Goal: Find specific page/section: Find specific page/section

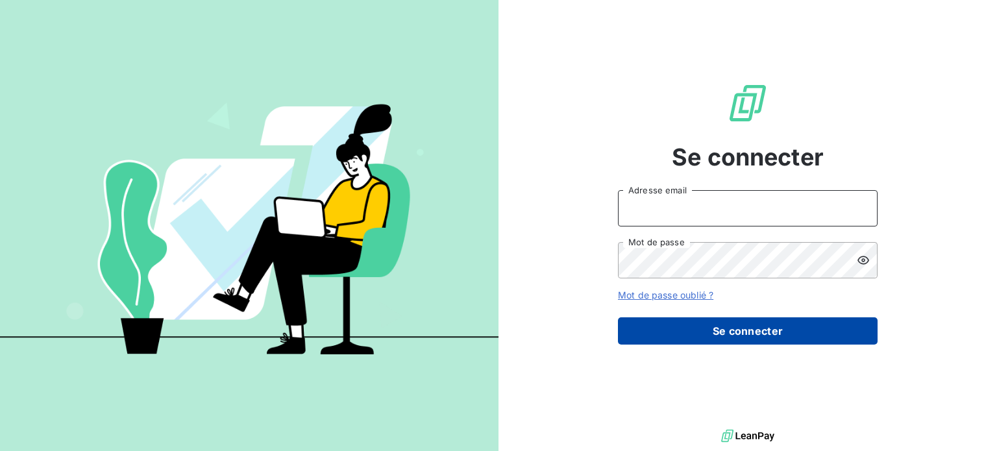
type input "[EMAIL_ADDRESS][DOMAIN_NAME]"
click at [741, 324] on button "Se connecter" at bounding box center [748, 331] width 260 height 27
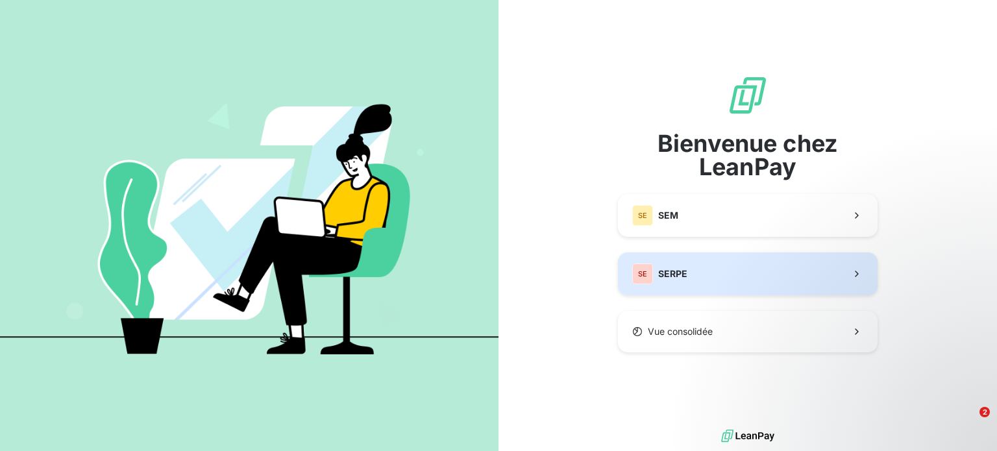
click at [702, 280] on button "SE SERPE" at bounding box center [748, 274] width 260 height 43
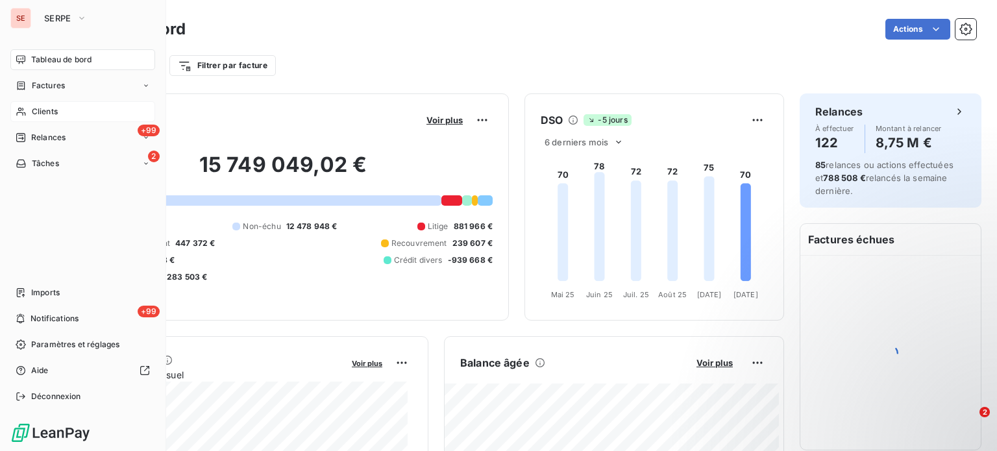
click at [53, 115] on span "Clients" at bounding box center [45, 112] width 26 height 12
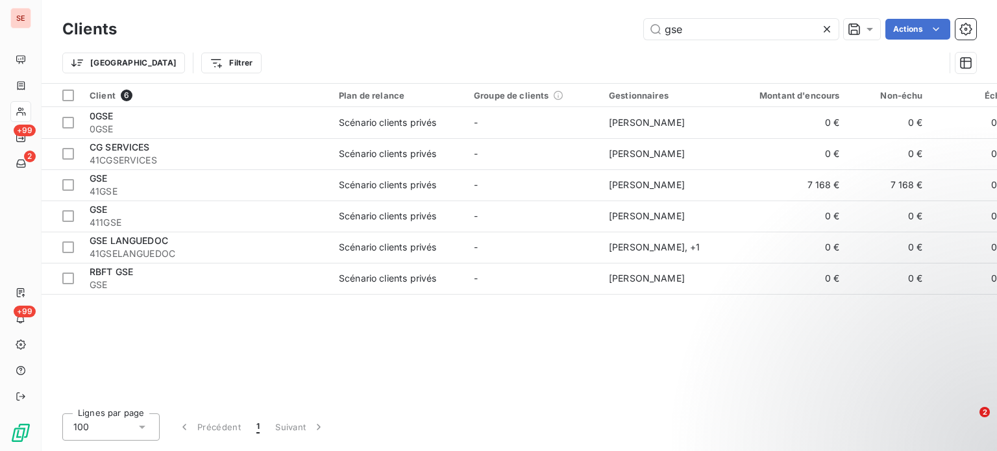
type input "gse"
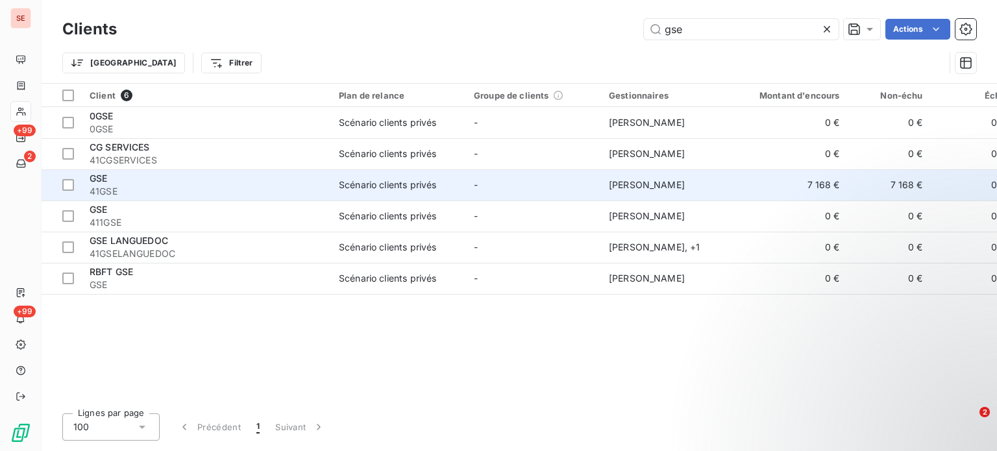
click at [149, 185] on span "41GSE" at bounding box center [207, 191] width 234 height 13
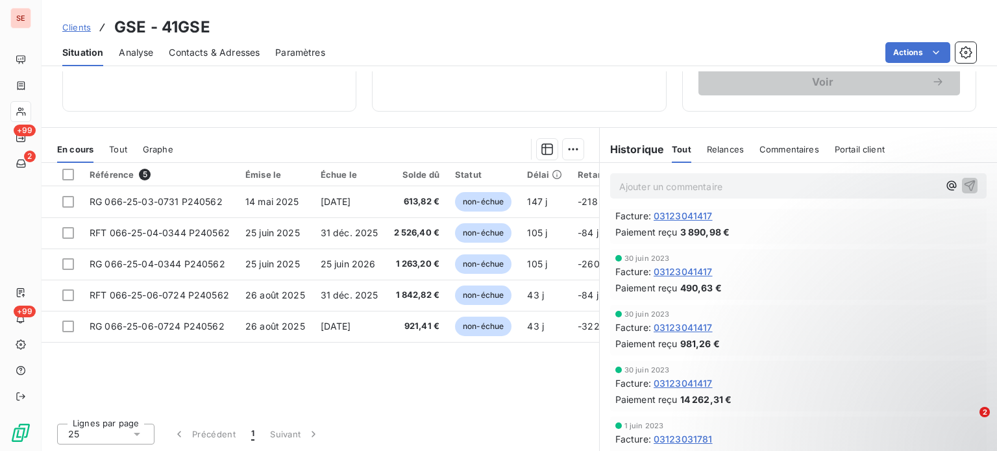
scroll to position [714, 0]
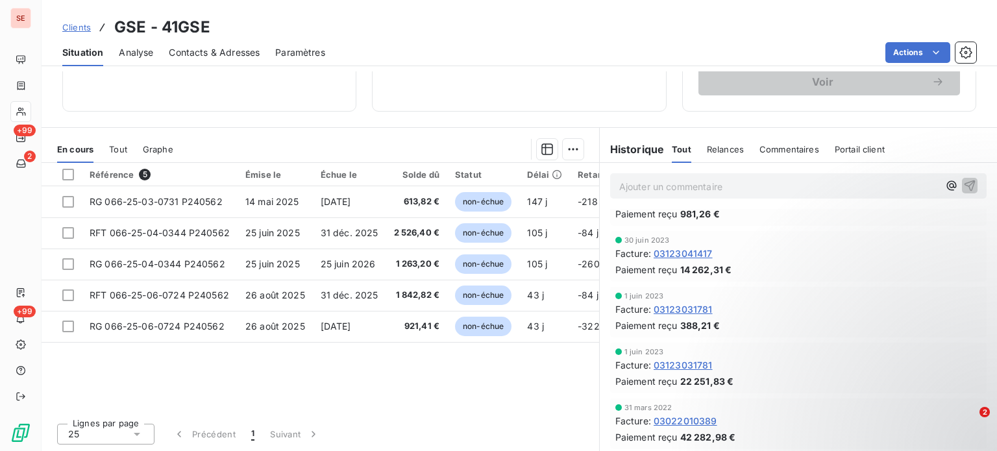
click at [483, 390] on div "Référence 5 Émise le Échue le Solde dû Statut Délai Retard Région generalAccoun…" at bounding box center [321, 288] width 558 height 250
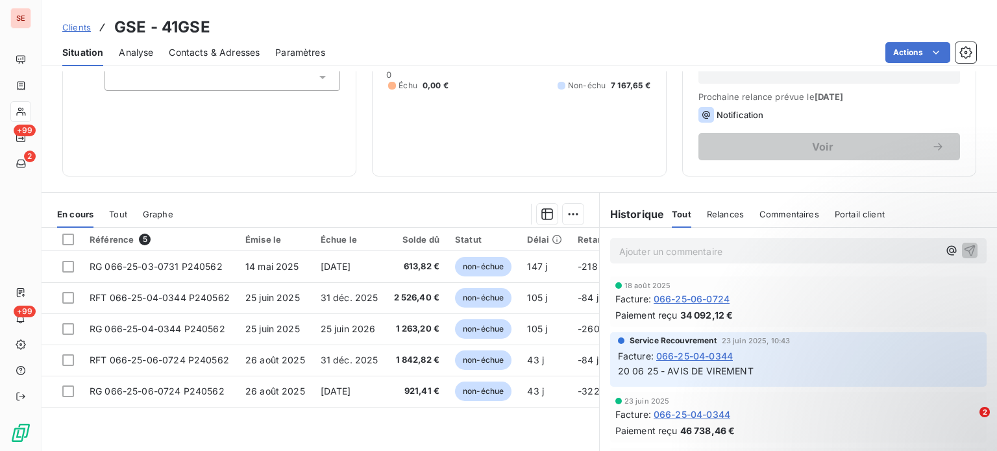
scroll to position [65, 0]
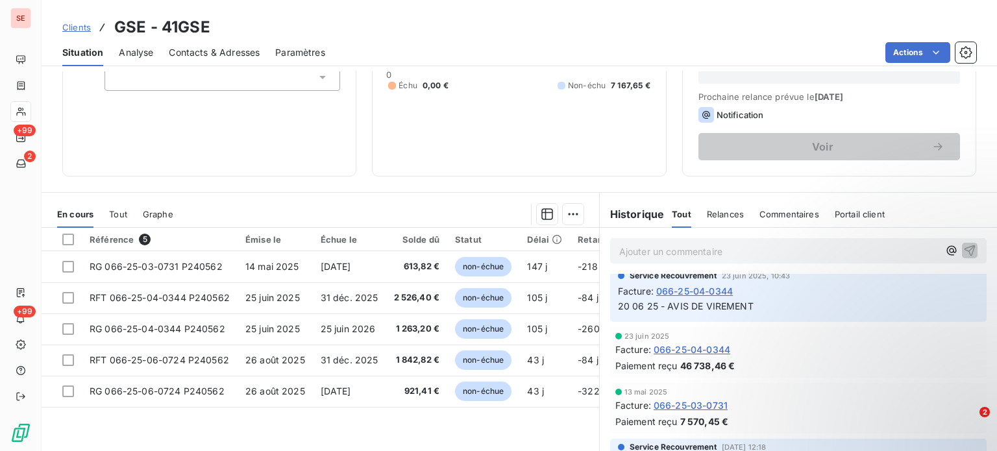
click at [374, 206] on div at bounding box center [386, 214] width 395 height 21
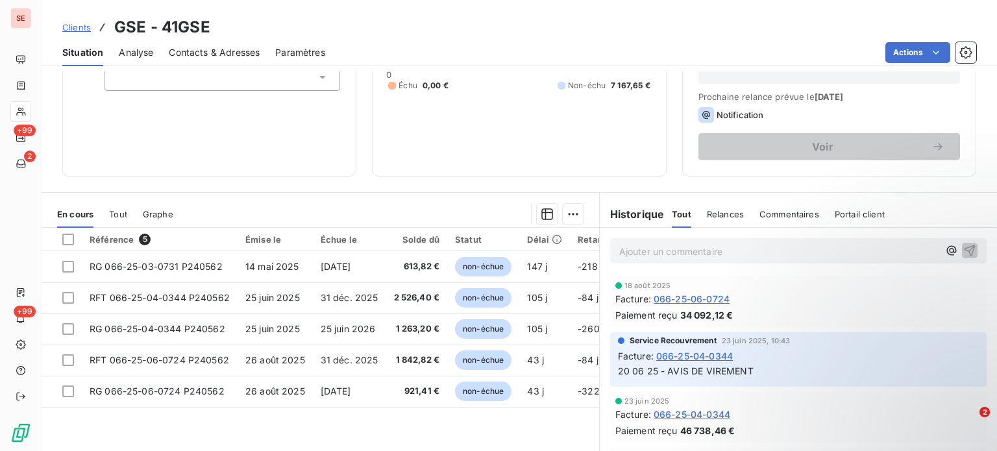
click at [714, 210] on span "Relances" at bounding box center [725, 214] width 37 height 10
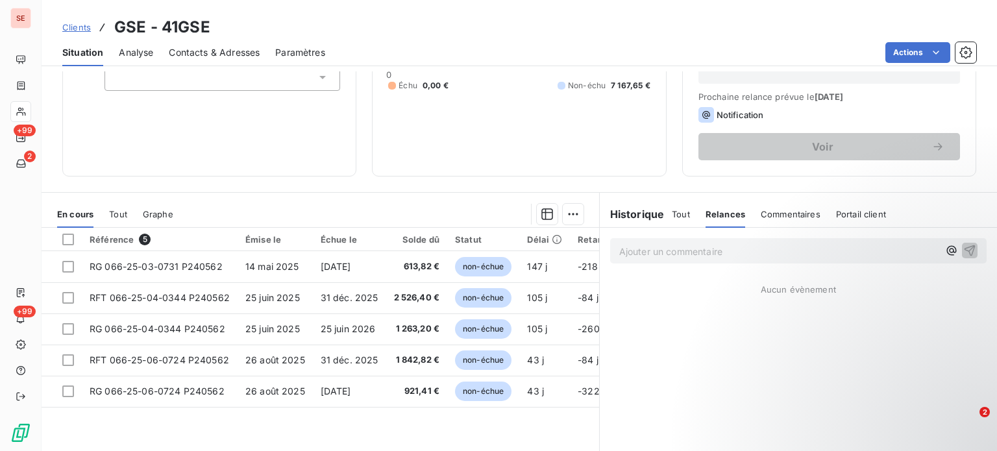
click at [672, 214] on span "Tout" at bounding box center [681, 214] width 18 height 10
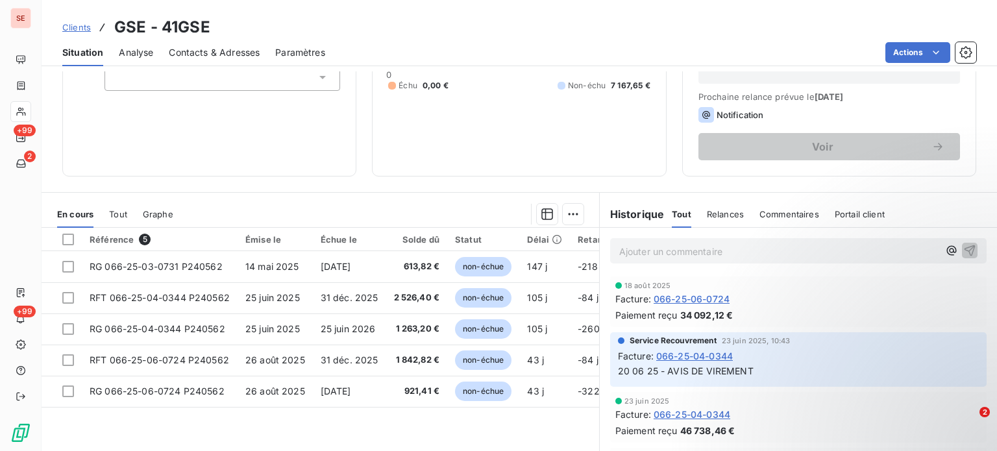
click at [840, 212] on span "Portail client" at bounding box center [860, 214] width 50 height 10
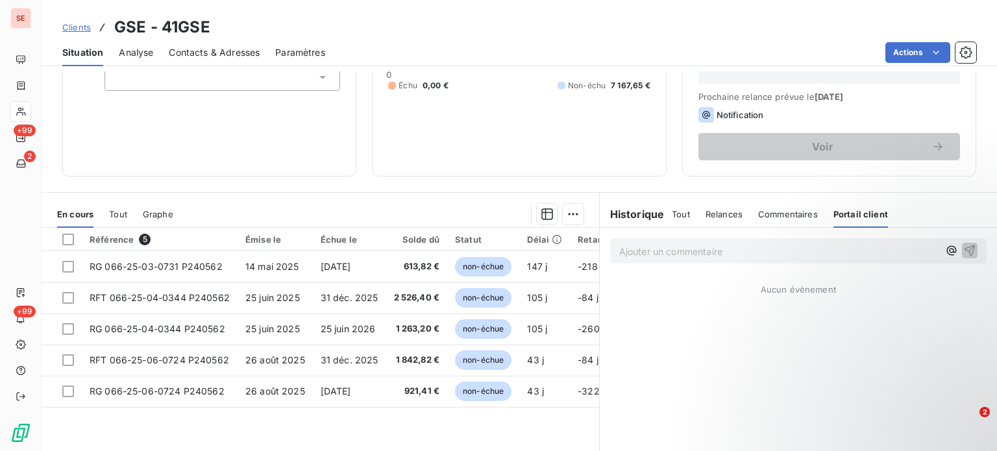
click at [675, 215] on span "Tout" at bounding box center [681, 214] width 18 height 10
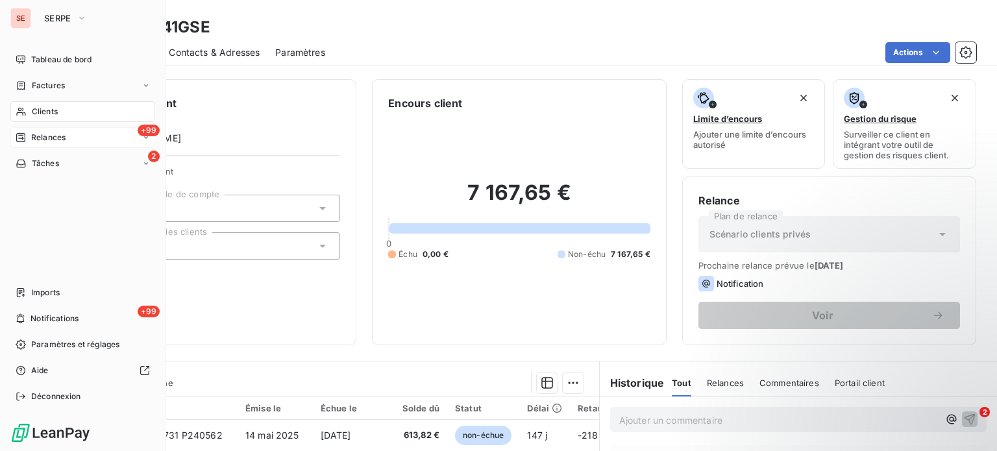
click at [72, 134] on div "+99 Relances" at bounding box center [82, 137] width 145 height 21
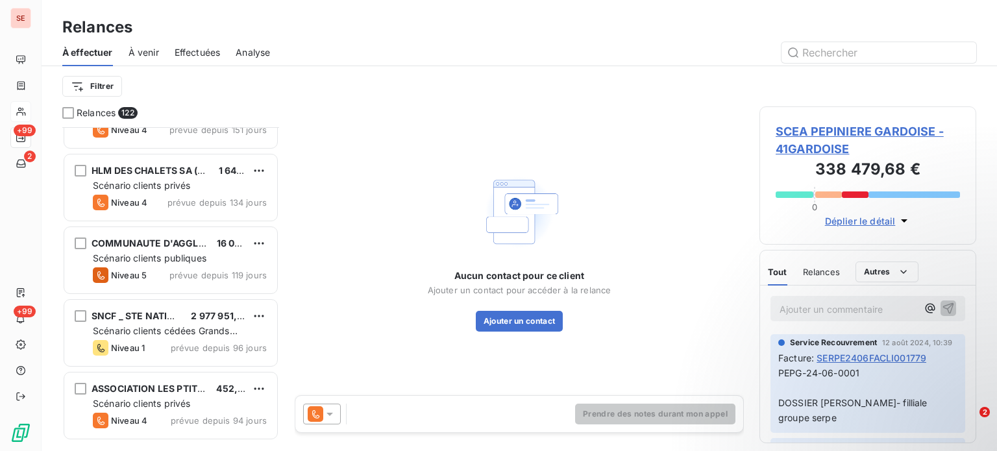
scroll to position [65, 0]
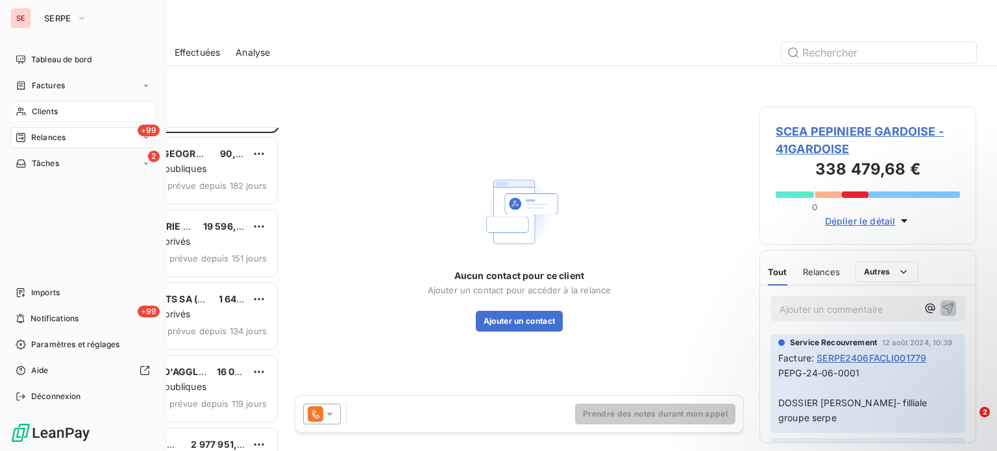
click at [42, 116] on span "Clients" at bounding box center [45, 112] width 26 height 12
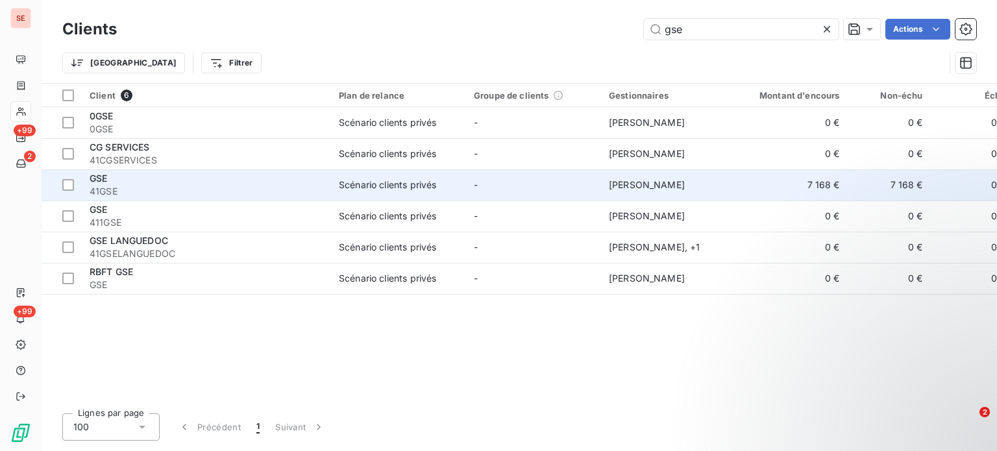
click at [226, 189] on span "41GSE" at bounding box center [207, 191] width 234 height 13
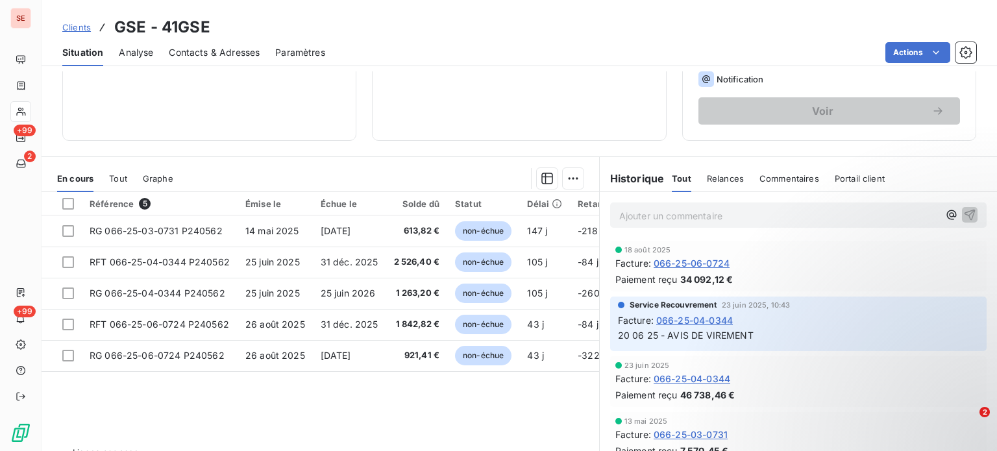
scroll to position [210, 0]
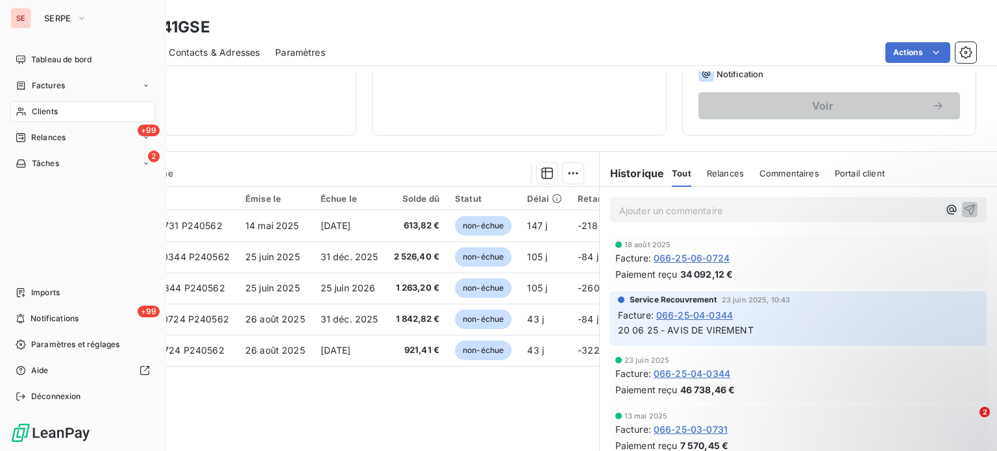
click at [53, 116] on span "Clients" at bounding box center [45, 112] width 26 height 12
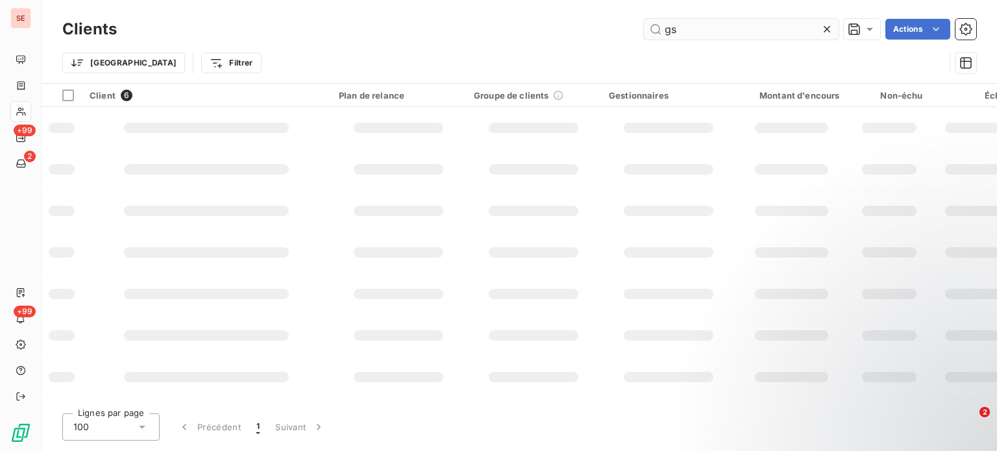
type input "g"
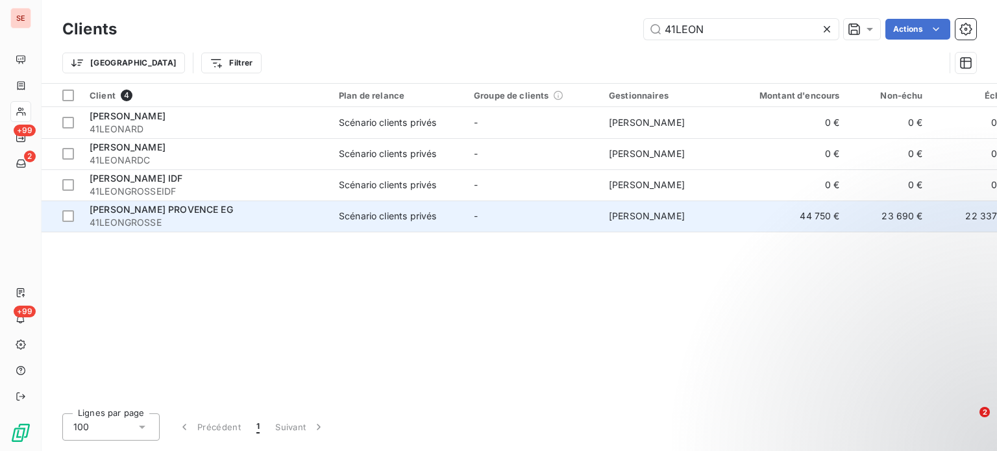
type input "41LEON"
click at [119, 221] on span "41LEONGROSSE" at bounding box center [207, 222] width 234 height 13
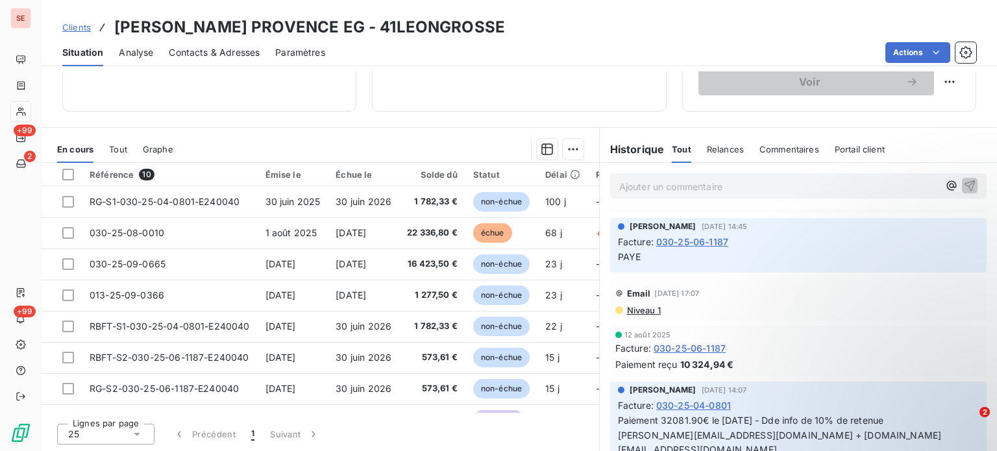
scroll to position [130, 0]
